Goal: Task Accomplishment & Management: Manage account settings

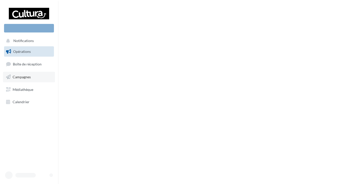
click at [26, 75] on span "Campagnes" at bounding box center [22, 77] width 18 height 4
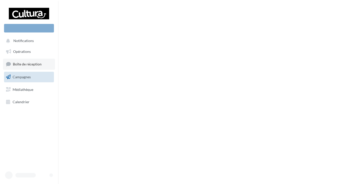
click at [20, 63] on span "Boîte de réception" at bounding box center [27, 64] width 29 height 4
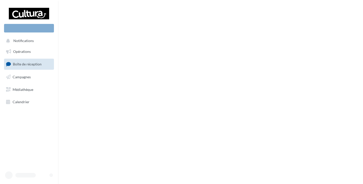
click at [24, 65] on span "Boîte de réception" at bounding box center [27, 64] width 29 height 4
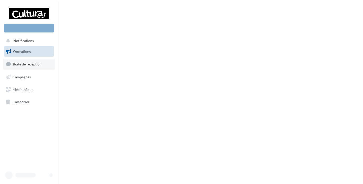
click at [32, 63] on span "Boîte de réception" at bounding box center [27, 64] width 29 height 4
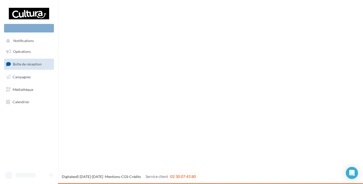
click at [33, 64] on span "Boîte de réception" at bounding box center [27, 64] width 29 height 4
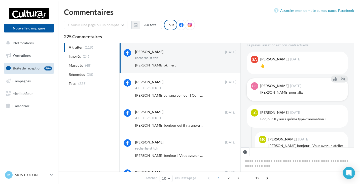
scroll to position [141, 0]
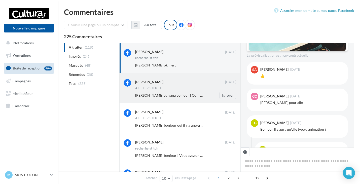
click at [172, 83] on div "[PERSON_NAME]" at bounding box center [180, 81] width 90 height 5
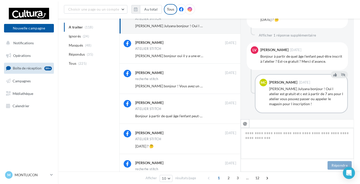
scroll to position [76, 0]
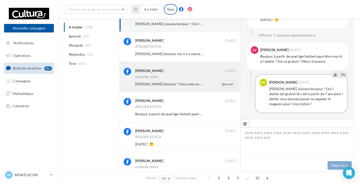
click at [183, 67] on div "[PERSON_NAME] [DATE] recherhe stitch [PERSON_NAME] bonjour ! Vous avez un ateli…" at bounding box center [180, 77] width 113 height 22
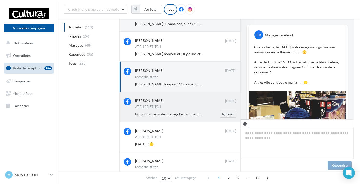
scroll to position [220, 0]
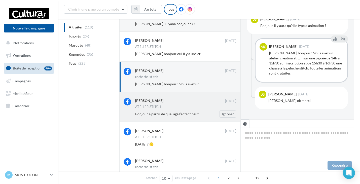
click at [164, 103] on div "[PERSON_NAME]" at bounding box center [149, 100] width 28 height 5
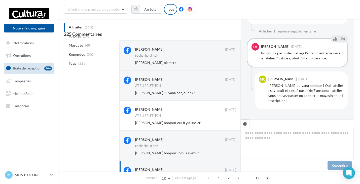
scroll to position [0, 0]
